Goal: Communication & Community: Answer question/provide support

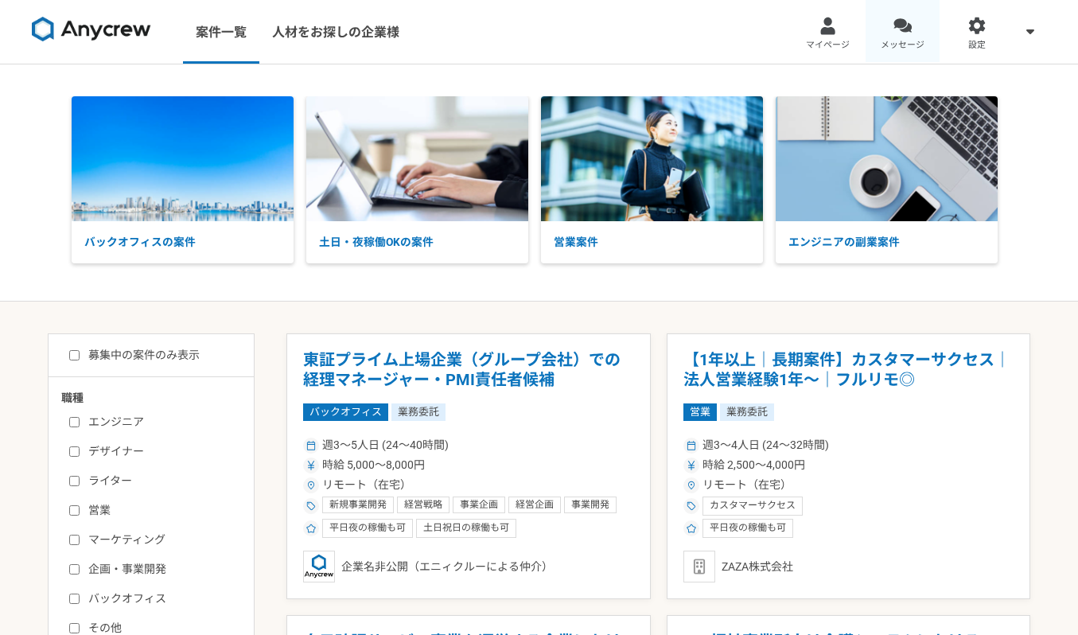
click at [924, 21] on link "メッセージ" at bounding box center [903, 32] width 75 height 64
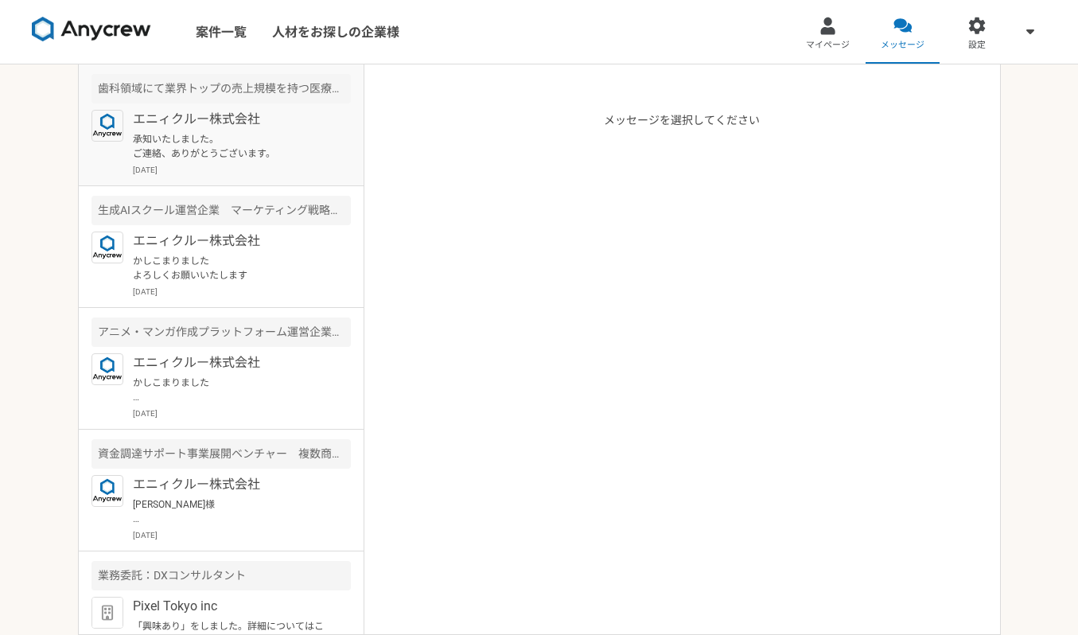
click at [294, 147] on p "承知いたしました。 ご連絡、ありがとうございます。" at bounding box center [231, 146] width 197 height 29
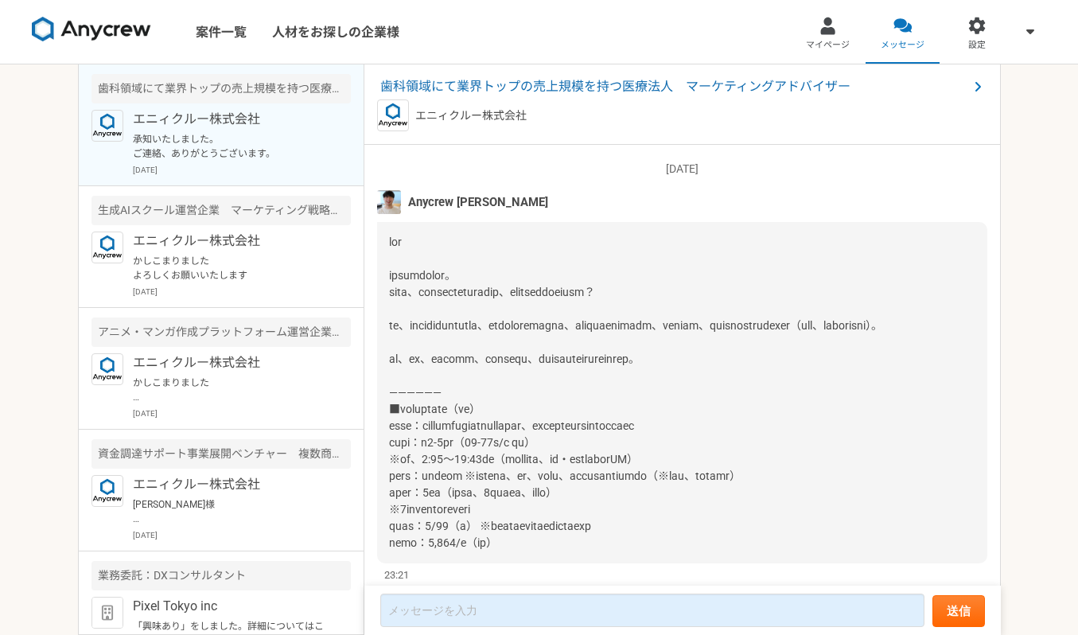
scroll to position [1579, 0]
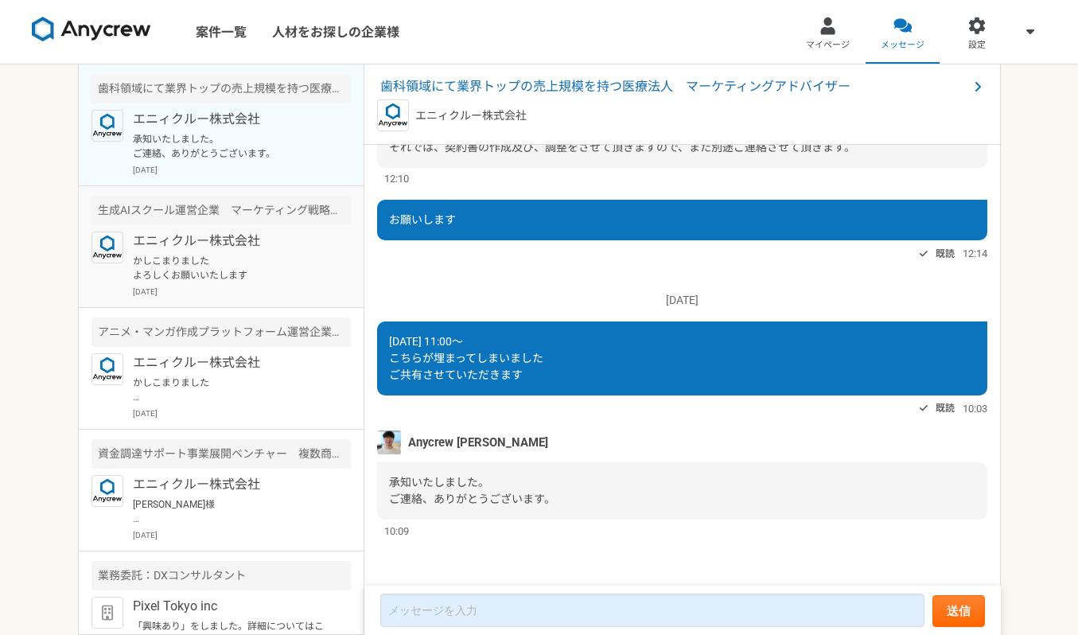
click at [259, 216] on div "生成AIスクール運営企業　マーケティング戦略ディレクター" at bounding box center [221, 210] width 259 height 29
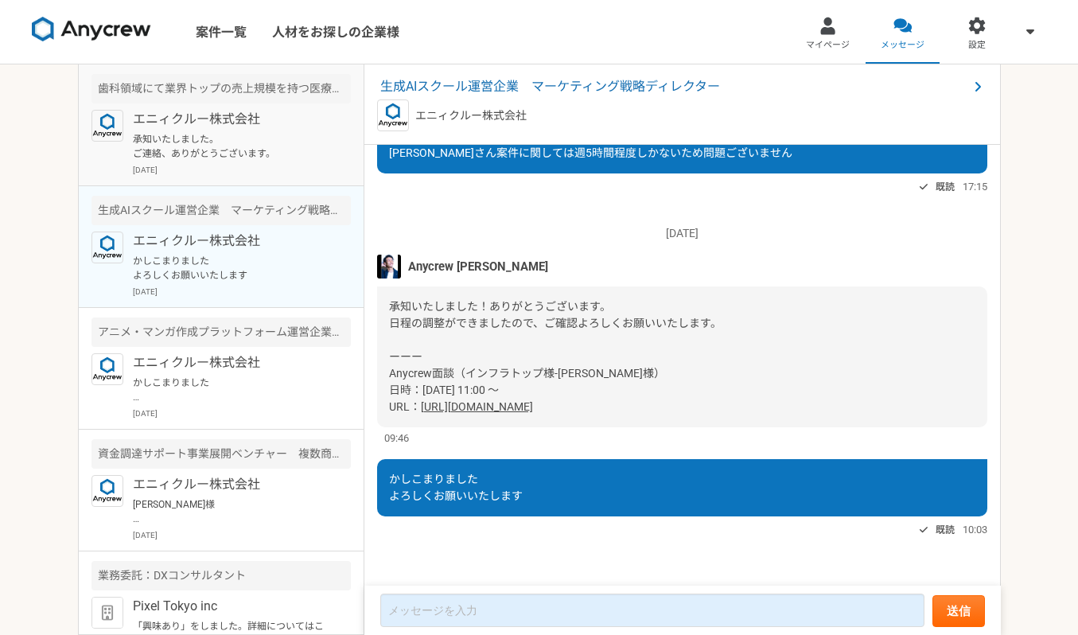
click at [236, 120] on p "エニィクルー株式会社" at bounding box center [231, 119] width 197 height 19
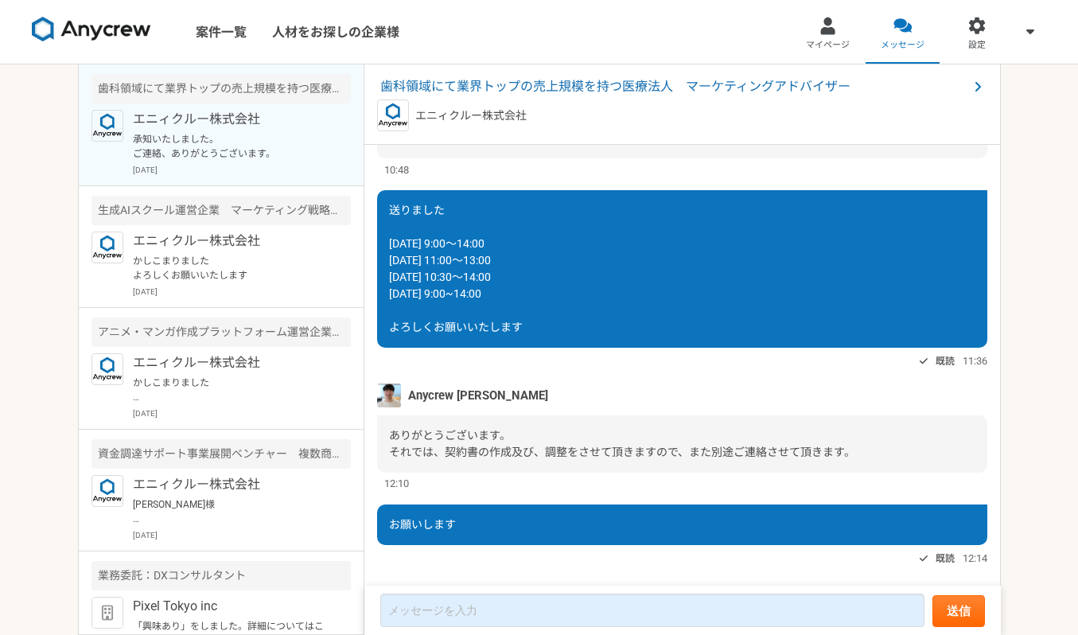
scroll to position [1579, 0]
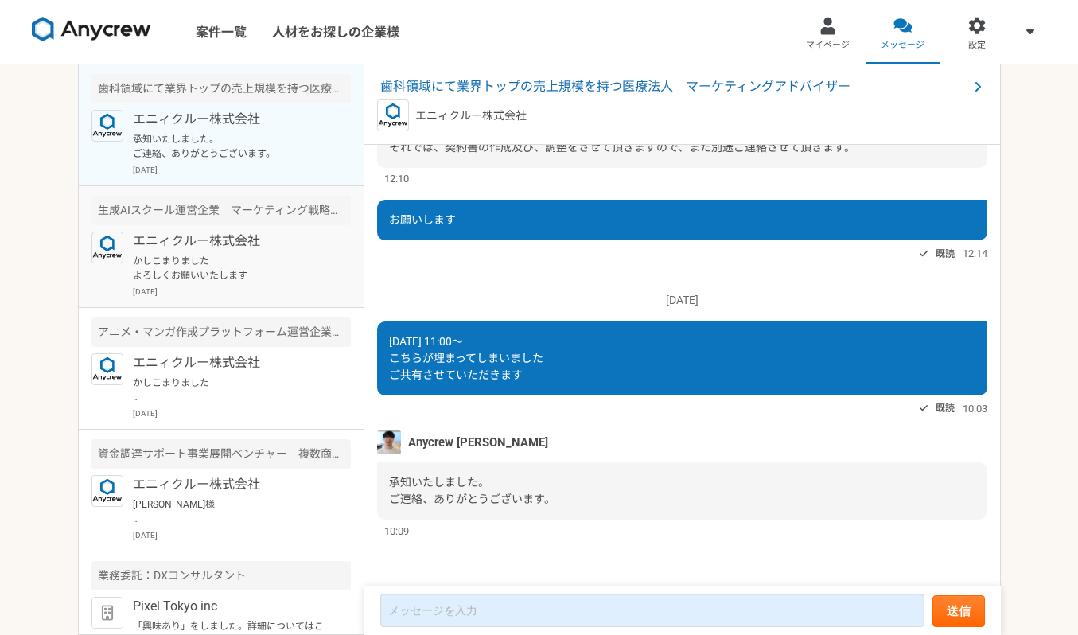
click at [190, 294] on p "[DATE]" at bounding box center [242, 292] width 218 height 12
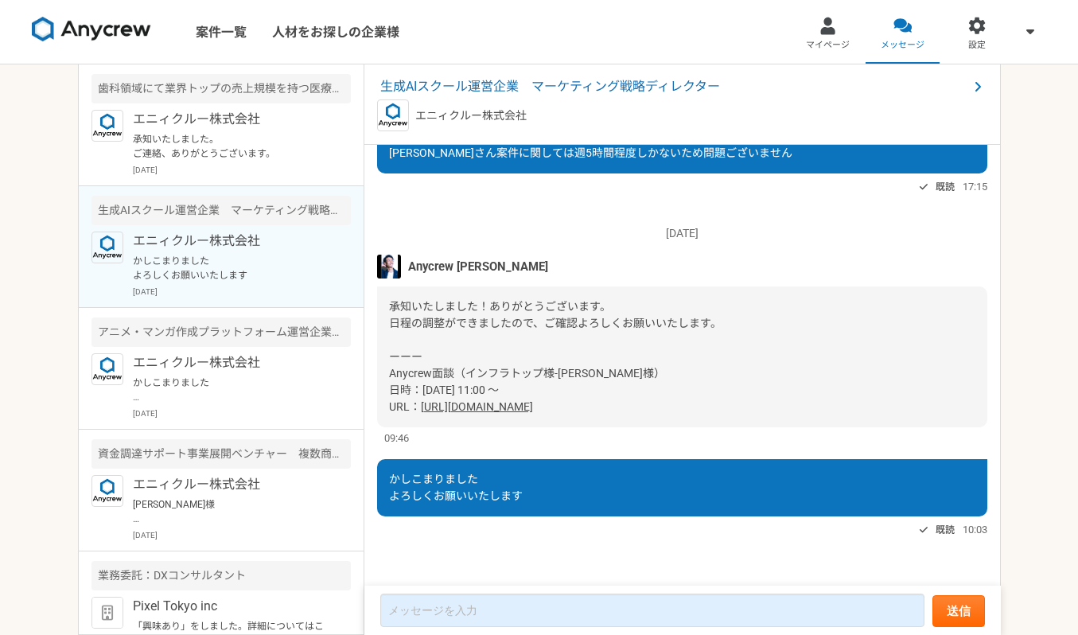
scroll to position [1407, 0]
click at [533, 408] on link "[URL][DOMAIN_NAME]" at bounding box center [477, 406] width 112 height 13
click at [181, 121] on p "エニィクルー株式会社" at bounding box center [231, 119] width 197 height 19
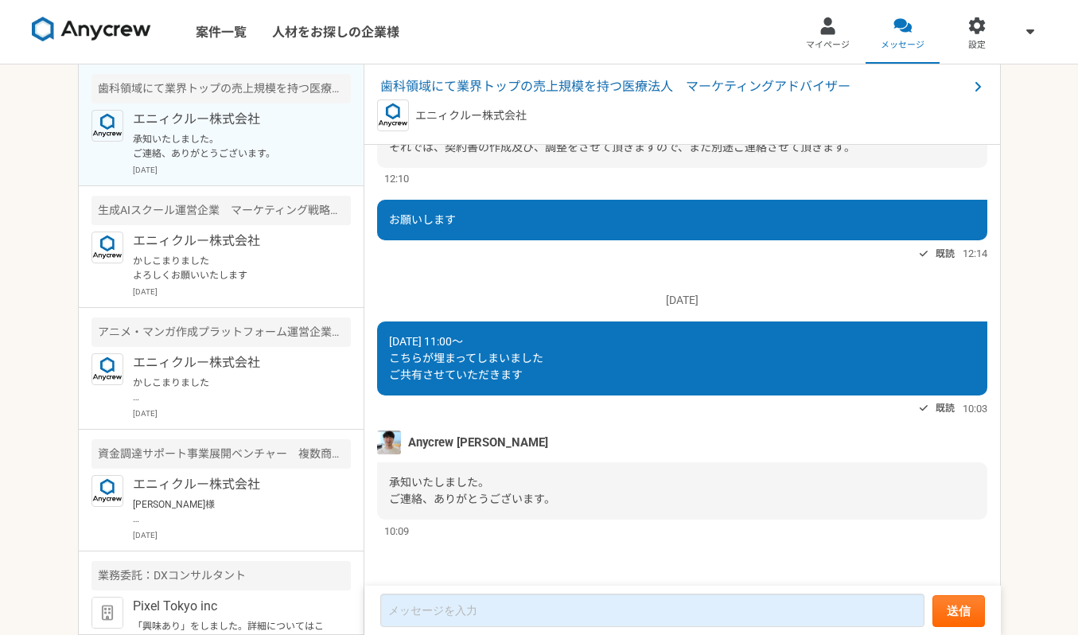
scroll to position [1579, 0]
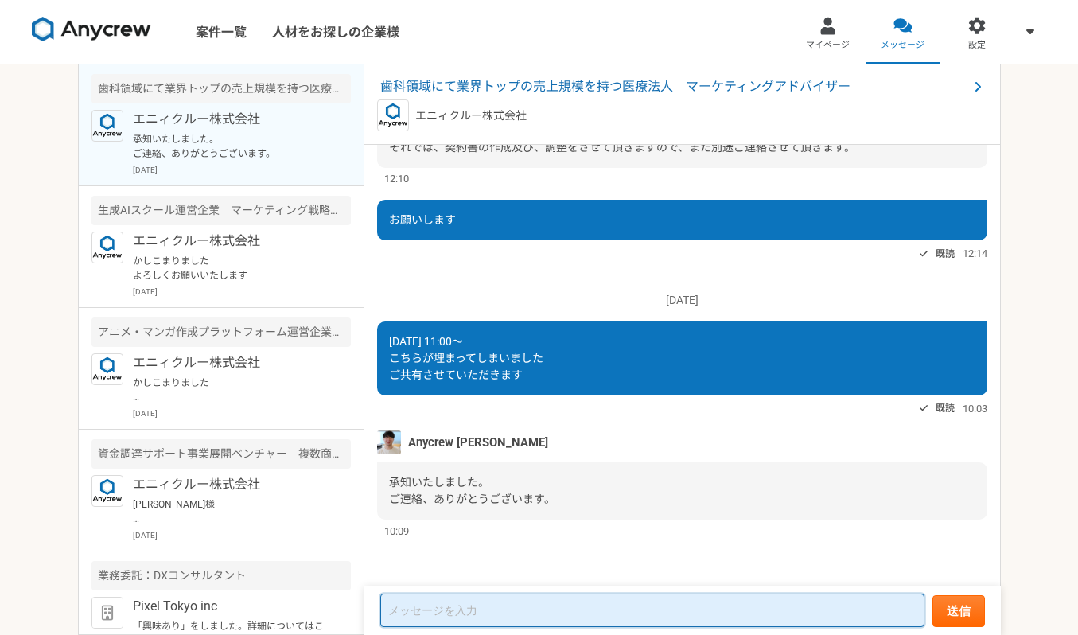
click at [435, 616] on textarea at bounding box center [652, 610] width 544 height 33
click at [389, 608] on textarea "日程決めること可能でしょうか" at bounding box center [652, 611] width 544 height 32
click at [409, 608] on textarea "日程決めること可能でしょうか" at bounding box center [652, 611] width 544 height 32
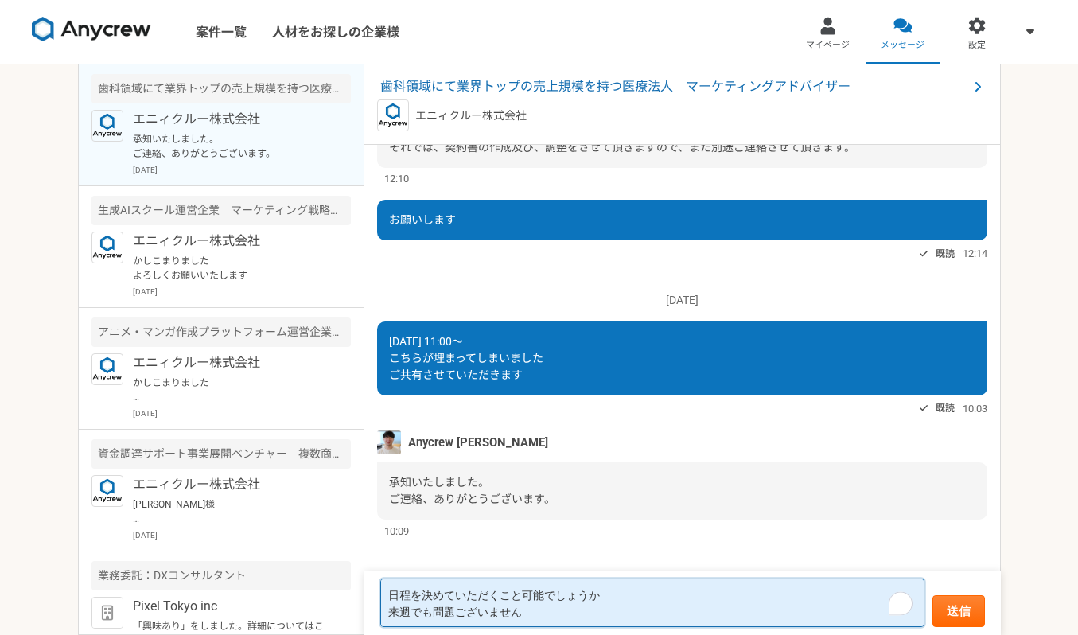
click at [386, 610] on textarea "日程を決めていただくこと可能でしょうか 来週でも問題ございません" at bounding box center [652, 603] width 544 height 49
click at [393, 593] on textarea "日程を決めていただくこと可能でしょうか こちら来週でも問題ございません" at bounding box center [652, 603] width 544 height 49
drag, startPoint x: 420, startPoint y: 616, endPoint x: 396, endPoint y: 616, distance: 24.7
click at [396, 616] on textarea "今週実施予定の場合は日程を決めていただくこと可能でしょうか こちら来週でも問題ございません" at bounding box center [652, 603] width 544 height 49
type textarea "今週実施予定の場合は日程を決めていただくこと可能でしょうか 来週になりそうでしたら来週でも問題ございませんので"
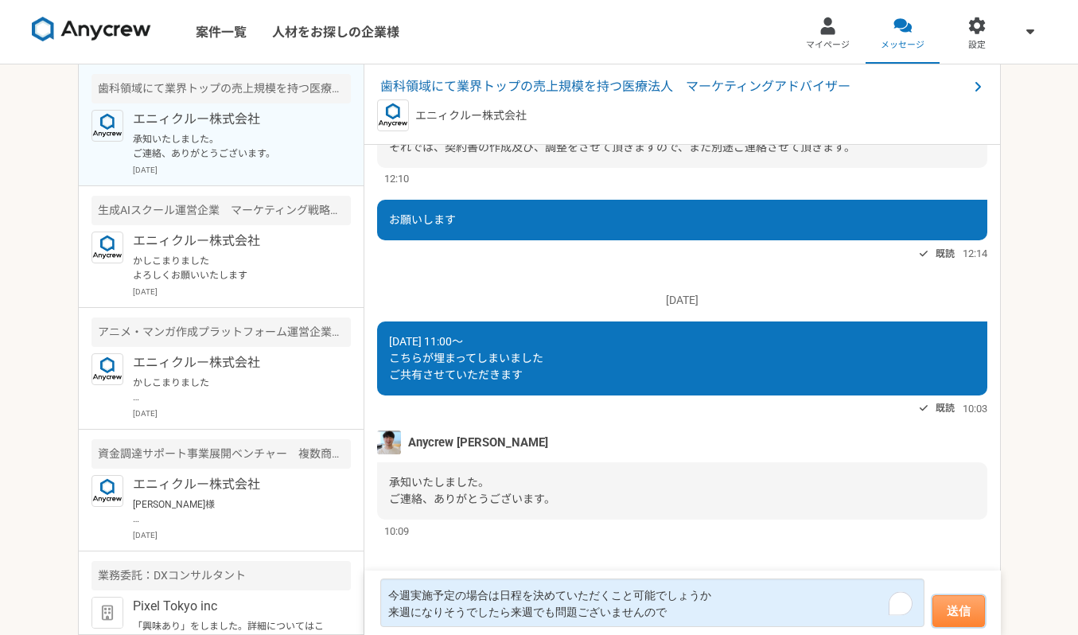
click at [957, 609] on button "送信" at bounding box center [959, 611] width 53 height 32
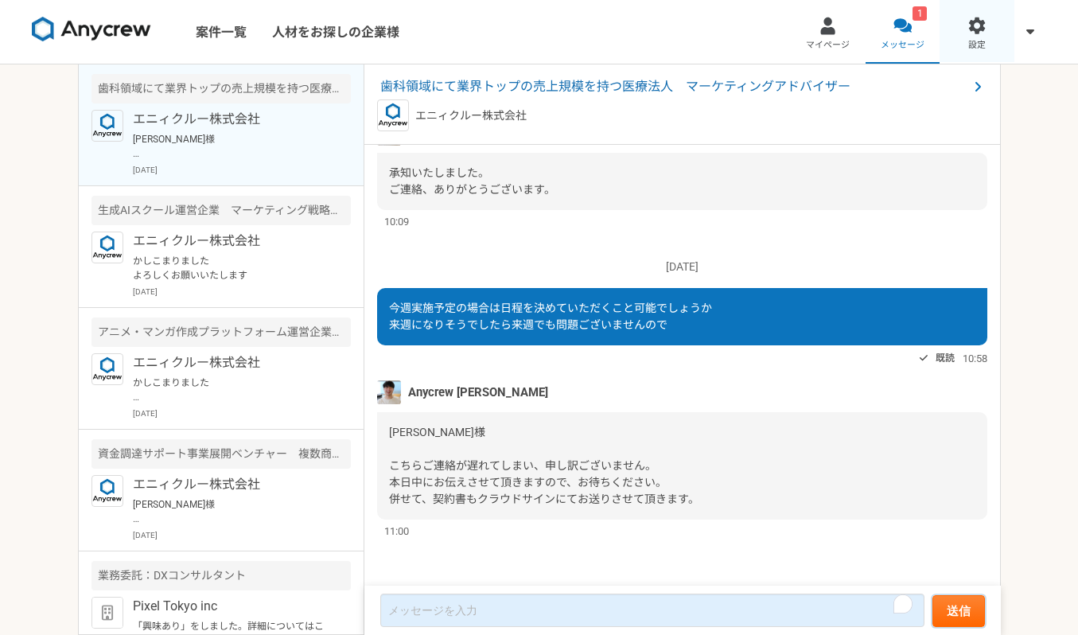
scroll to position [1245, 0]
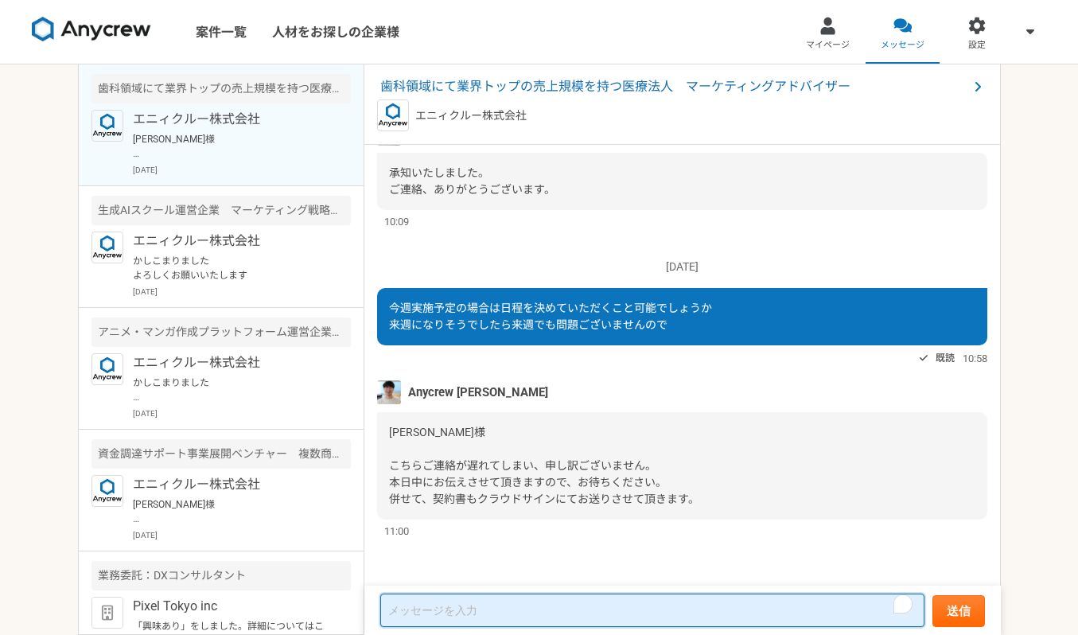
click at [457, 601] on textarea "To enrich screen reader interactions, please activate Accessibility in Grammarl…" at bounding box center [652, 610] width 544 height 33
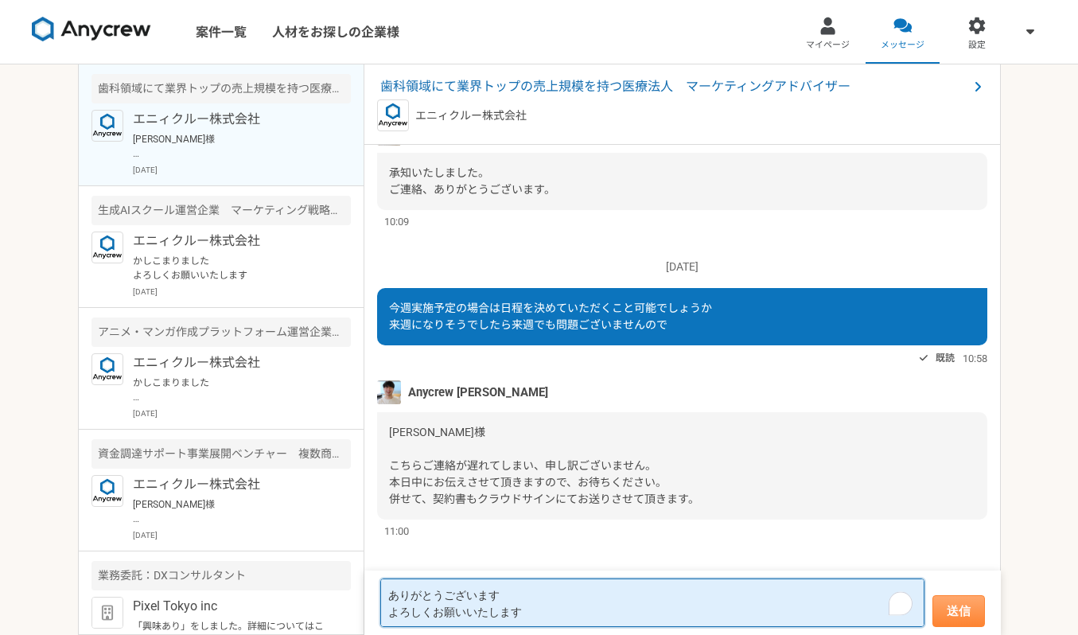
type textarea "ありがとうございます よろしくお願いいたします"
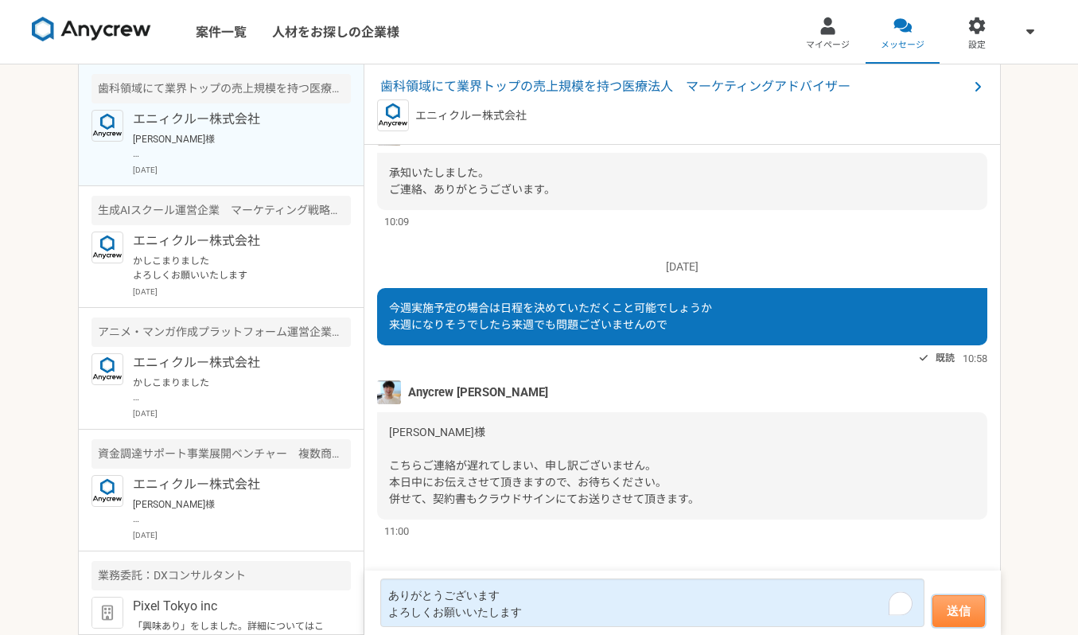
click at [969, 597] on button "送信" at bounding box center [959, 611] width 53 height 32
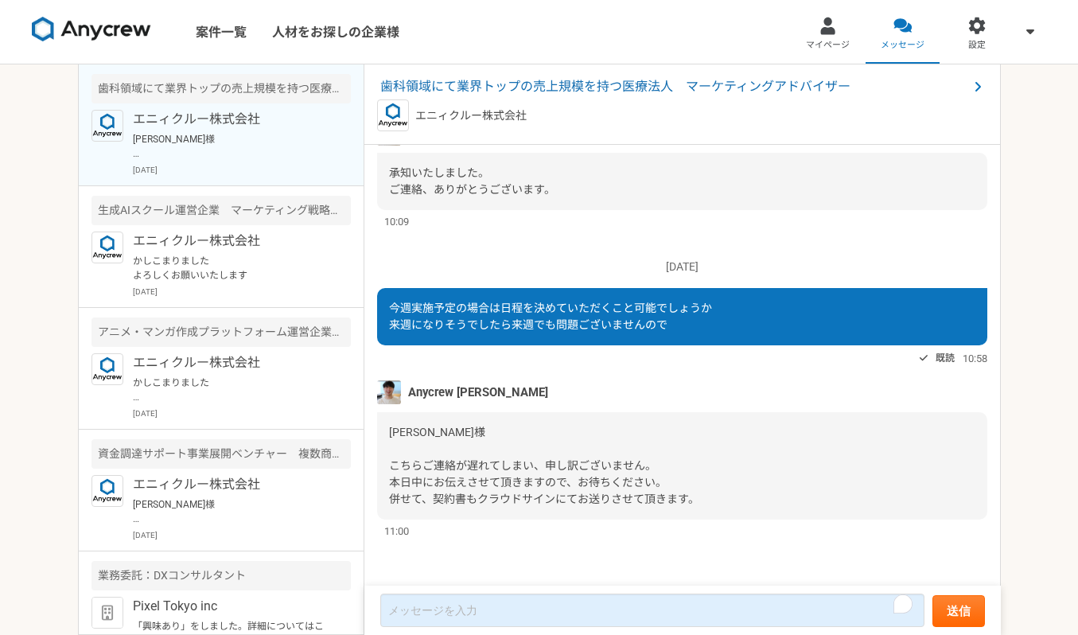
scroll to position [1035, 0]
